Goal: Task Accomplishment & Management: Manage account settings

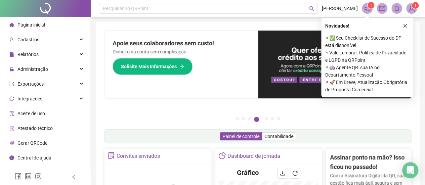
click at [410, 26] on div "Novidades ! ⚬ ✅ Seu Checklist de Sucesso do DP está disponível ⚬ Vale Lembrar: …" at bounding box center [367, 58] width 92 height 80
click at [401, 26] on button "button" at bounding box center [405, 26] width 8 height 8
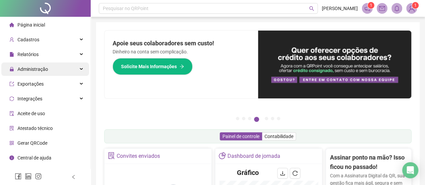
click at [47, 69] on span "Administração" at bounding box center [32, 68] width 31 height 5
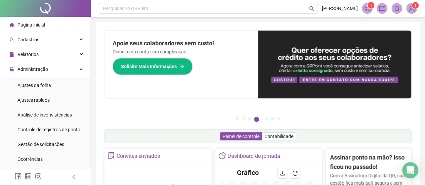
click at [54, 85] on li "Ajustes da folha" at bounding box center [45, 85] width 88 height 13
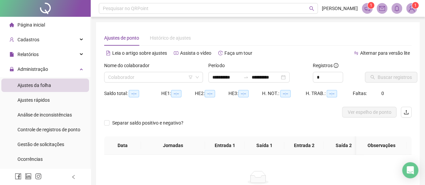
type input "**********"
drag, startPoint x: 142, startPoint y: 75, endPoint x: 141, endPoint y: 72, distance: 3.6
click at [142, 74] on input "search" at bounding box center [150, 77] width 85 height 10
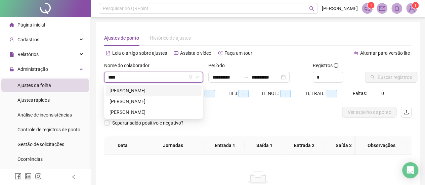
type input "****"
click at [148, 113] on div "[PERSON_NAME]" at bounding box center [153, 111] width 88 height 7
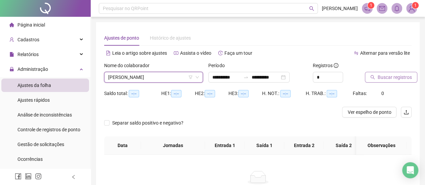
click at [381, 80] on span "Buscar registros" at bounding box center [394, 77] width 34 height 7
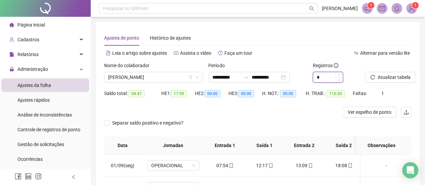
click at [320, 76] on input "*" at bounding box center [328, 77] width 30 height 10
type input "*"
click at [391, 78] on span "Atualizar tabela" at bounding box center [393, 77] width 33 height 7
click at [231, 79] on input "**********" at bounding box center [226, 77] width 28 height 7
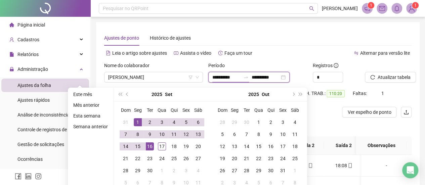
type input "**********"
click at [134, 120] on div "1" at bounding box center [138, 122] width 8 height 8
type input "**********"
click at [162, 146] on div "17" at bounding box center [162, 146] width 8 height 8
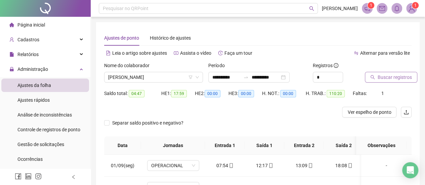
click at [382, 80] on span "Buscar registros" at bounding box center [394, 77] width 34 height 7
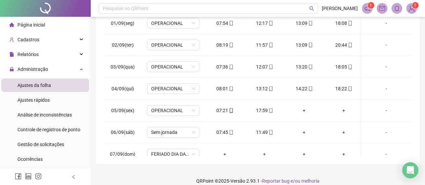
scroll to position [150, 0]
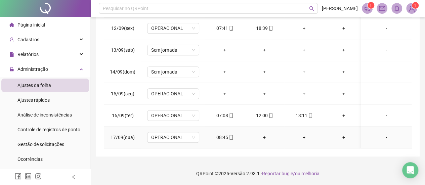
click at [381, 134] on div "-" at bounding box center [386, 137] width 40 height 7
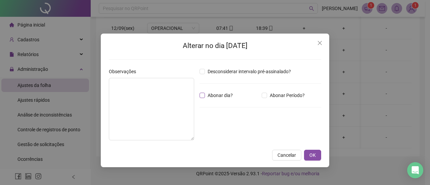
drag, startPoint x: 223, startPoint y: 95, endPoint x: 175, endPoint y: 91, distance: 47.8
click at [223, 95] on span "Abonar dia?" at bounding box center [220, 95] width 31 height 7
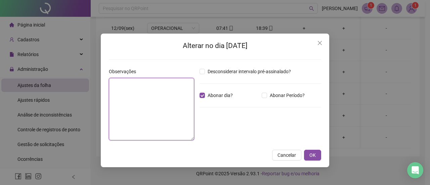
click at [165, 88] on textarea at bounding box center [151, 109] width 85 height 62
type textarea "*"
type textarea "**********"
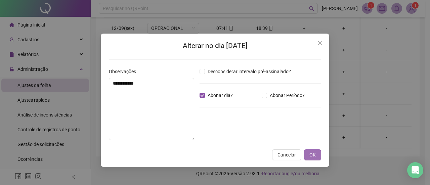
click at [315, 151] on span "OK" at bounding box center [312, 154] width 6 height 7
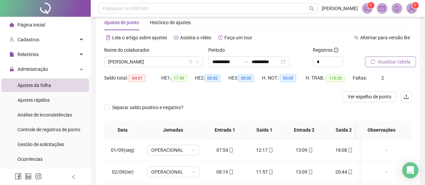
click at [386, 66] on button "Atualizar tabela" at bounding box center [389, 61] width 51 height 11
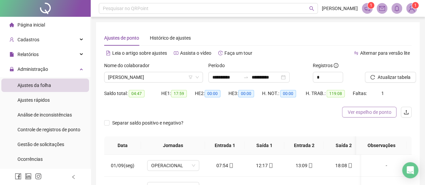
click at [364, 111] on span "Ver espelho de ponto" at bounding box center [369, 111] width 44 height 7
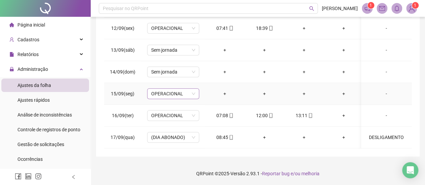
click at [173, 89] on span "OPERACIONAL" at bounding box center [173, 94] width 44 height 10
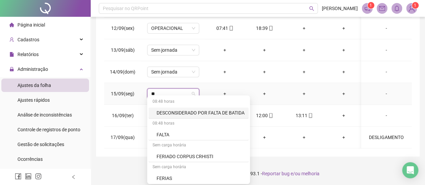
type input "***"
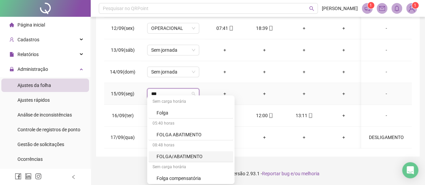
click at [192, 157] on div "FOLGA/ABATIMENTO" at bounding box center [192, 156] width 72 height 7
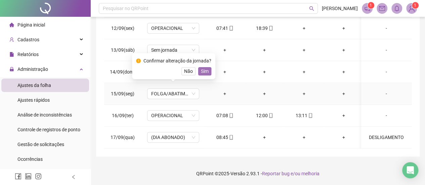
click at [205, 72] on span "Sim" at bounding box center [205, 70] width 8 height 7
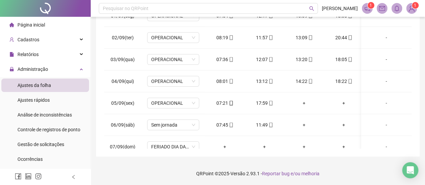
scroll to position [0, 0]
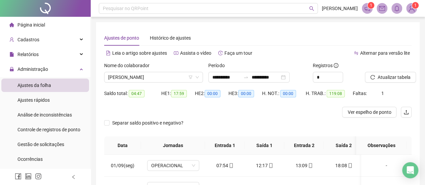
click at [43, 24] on span "Página inicial" at bounding box center [31, 24] width 28 height 5
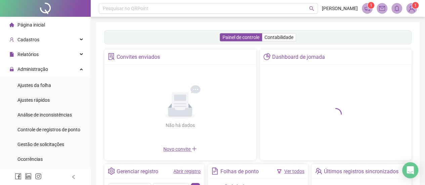
click at [296, 169] on link "Ver todos" at bounding box center [294, 170] width 20 height 5
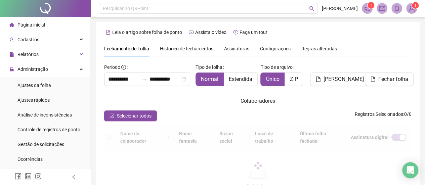
scroll to position [48, 0]
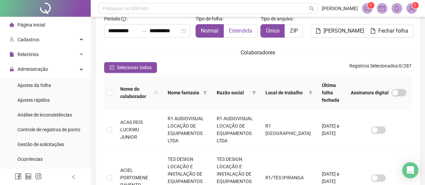
click at [252, 31] on label "Estendida" at bounding box center [241, 30] width 34 height 13
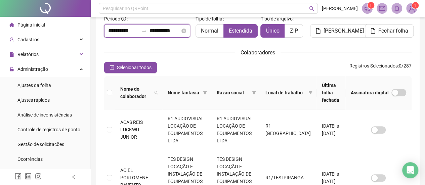
click at [121, 32] on input "**********" at bounding box center [123, 31] width 31 height 8
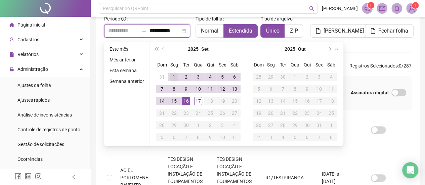
type input "**********"
click at [170, 75] on div "1" at bounding box center [174, 77] width 8 height 8
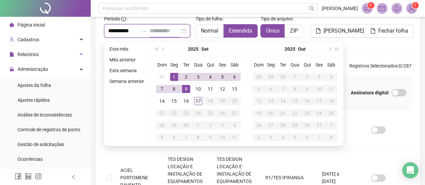
type input "**********"
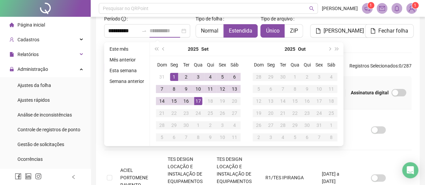
click at [199, 100] on div "17" at bounding box center [198, 101] width 8 height 8
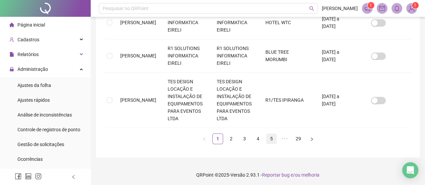
click at [270, 139] on link "5" at bounding box center [271, 139] width 10 height 10
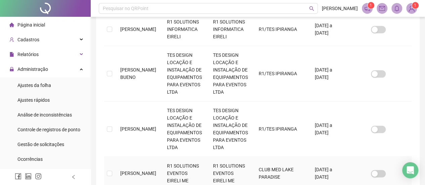
scroll to position [414, 0]
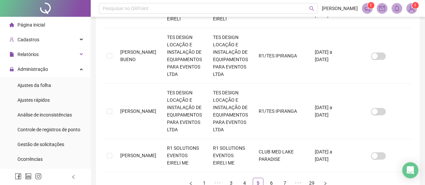
click at [279, 178] on ul "1 ••• 3 4 5 6 7 ••• 29" at bounding box center [257, 183] width 307 height 11
click at [284, 178] on link "7" at bounding box center [285, 183] width 10 height 10
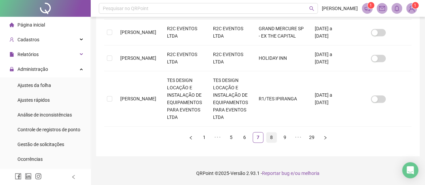
click at [272, 139] on link "8" at bounding box center [271, 137] width 10 height 10
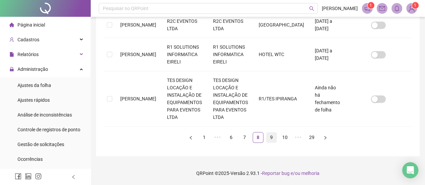
click at [269, 137] on link "9" at bounding box center [271, 137] width 10 height 10
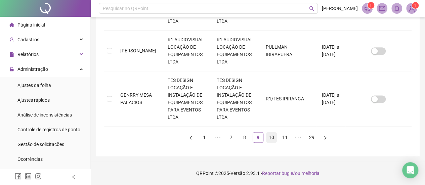
click at [274, 136] on link "10" at bounding box center [271, 137] width 10 height 10
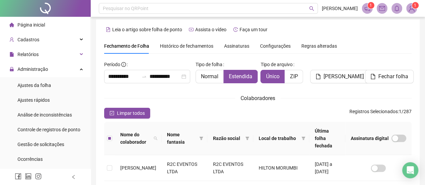
scroll to position [0, 0]
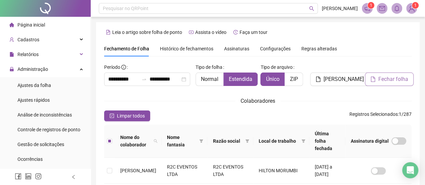
click at [372, 78] on icon "file" at bounding box center [372, 79] width 5 height 5
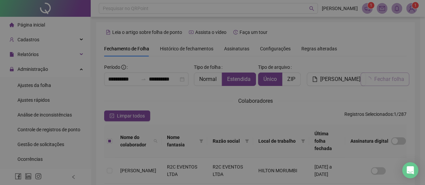
scroll to position [45, 0]
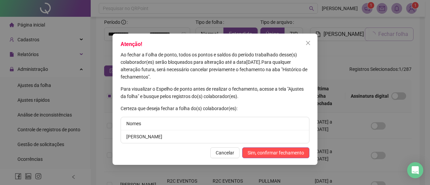
click at [187, 136] on li "[PERSON_NAME]" at bounding box center [215, 136] width 188 height 13
click at [272, 153] on span "Sim, confirmar fechamento" at bounding box center [275, 152] width 56 height 7
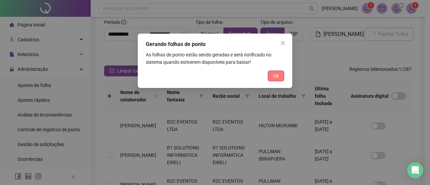
click at [277, 78] on span "Ok" at bounding box center [276, 75] width 6 height 7
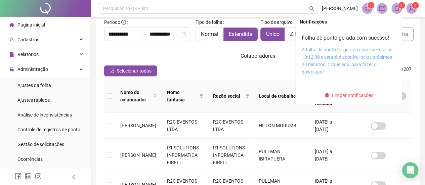
click at [353, 51] on link "A folha de ponto foi gerada com sucesso às 10:12:39 e estará disponível pelos p…" at bounding box center [346, 61] width 91 height 28
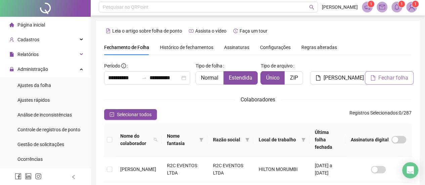
scroll to position [0, 0]
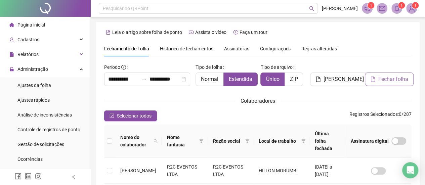
click at [50, 30] on li "Página inicial" at bounding box center [45, 24] width 88 height 13
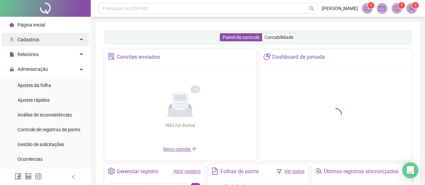
click at [44, 42] on div "Cadastros" at bounding box center [45, 39] width 88 height 13
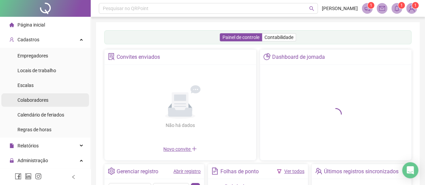
click at [47, 106] on div "Colaboradores" at bounding box center [32, 99] width 31 height 13
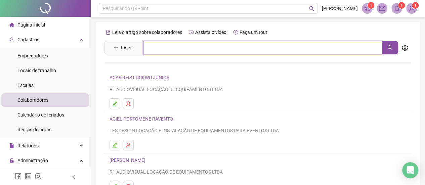
click at [176, 48] on input "text" at bounding box center [262, 47] width 239 height 13
click at [390, 44] on button "button" at bounding box center [390, 47] width 16 height 13
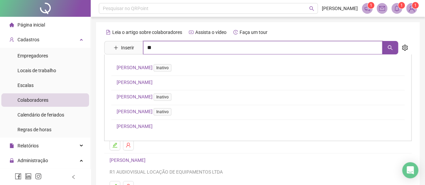
type input "*"
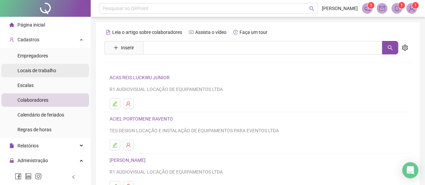
click at [35, 69] on span "Locais de trabalho" at bounding box center [36, 70] width 39 height 5
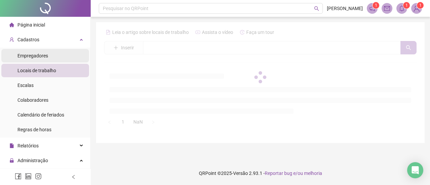
click at [39, 58] on span "Empregadores" at bounding box center [32, 55] width 31 height 5
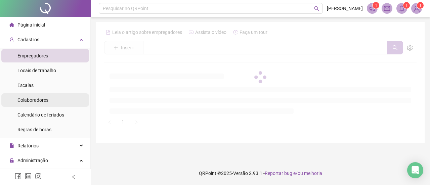
click at [41, 104] on div "Colaboradores" at bounding box center [32, 99] width 31 height 13
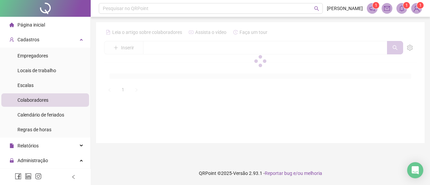
click at [158, 47] on div at bounding box center [260, 61] width 312 height 68
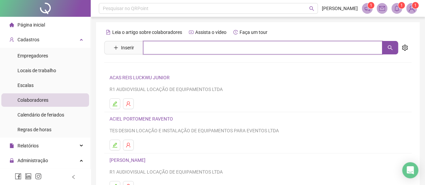
click at [163, 49] on input "text" at bounding box center [262, 47] width 239 height 13
click at [390, 46] on icon "search" at bounding box center [389, 47] width 5 height 5
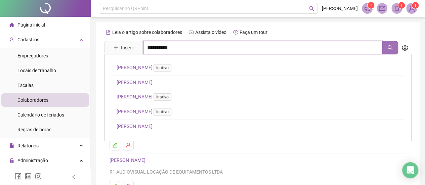
click at [385, 49] on button "button" at bounding box center [390, 47] width 16 height 13
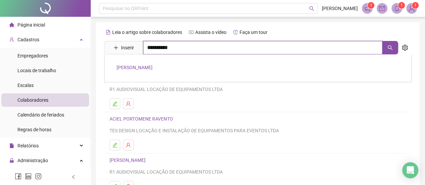
type input "**********"
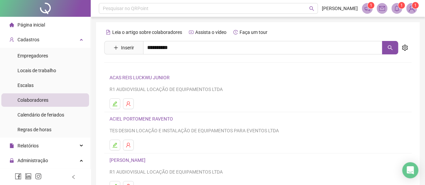
click at [147, 68] on link "[PERSON_NAME]" at bounding box center [134, 67] width 36 height 5
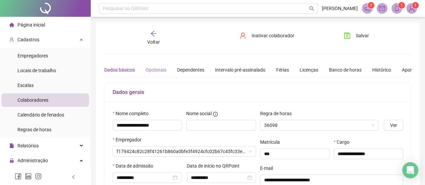
type input "**********"
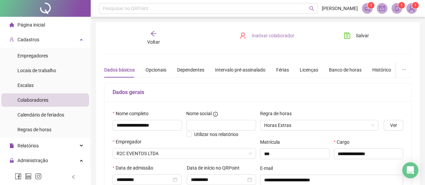
click at [278, 34] on span "Inativar colaborador" at bounding box center [272, 35] width 43 height 7
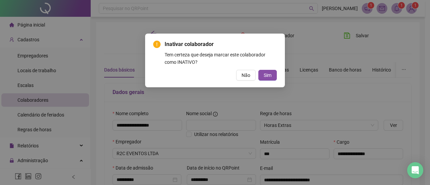
type input "**********"
click at [272, 74] on button "Sim" at bounding box center [267, 75] width 18 height 11
